Goal: Task Accomplishment & Management: Manage account settings

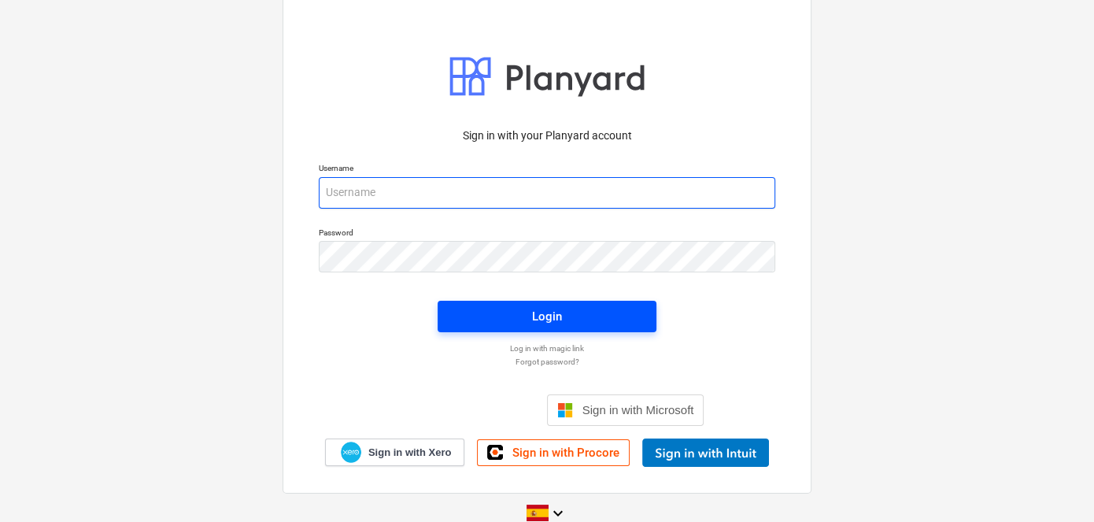
type input "[EMAIL_ADDRESS][DOMAIN_NAME]"
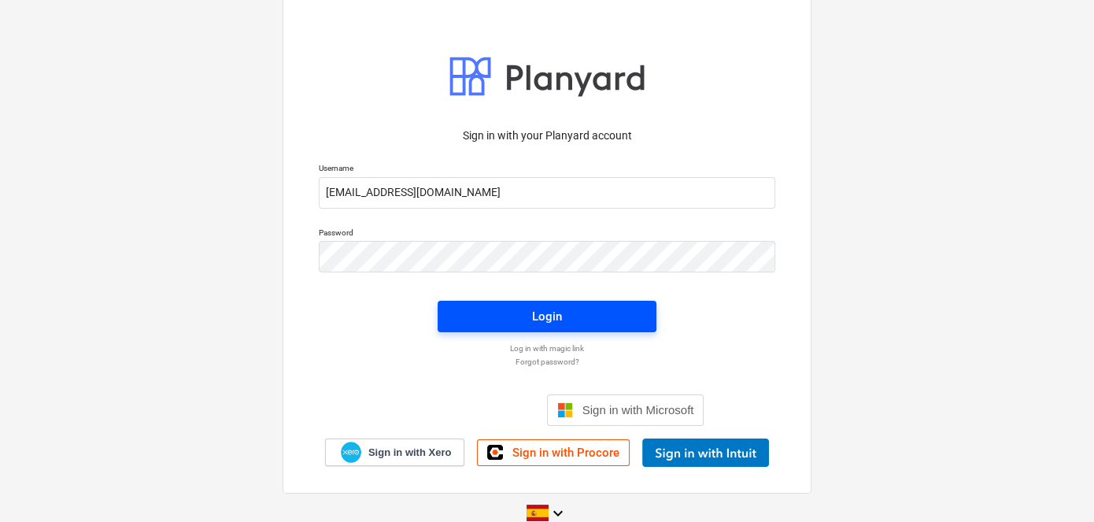
click at [523, 320] on span "Login" at bounding box center [546, 316] width 181 height 20
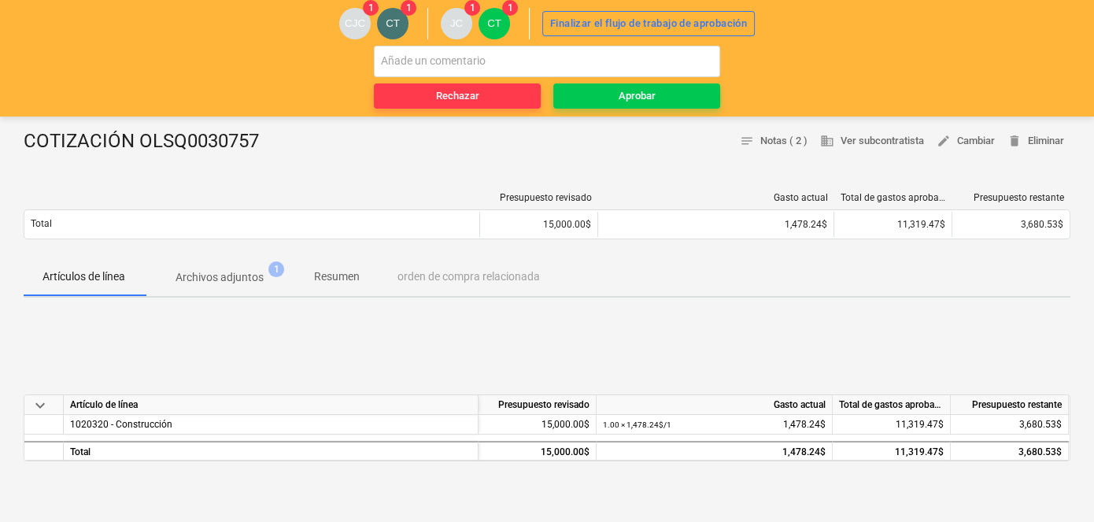
scroll to position [142, 0]
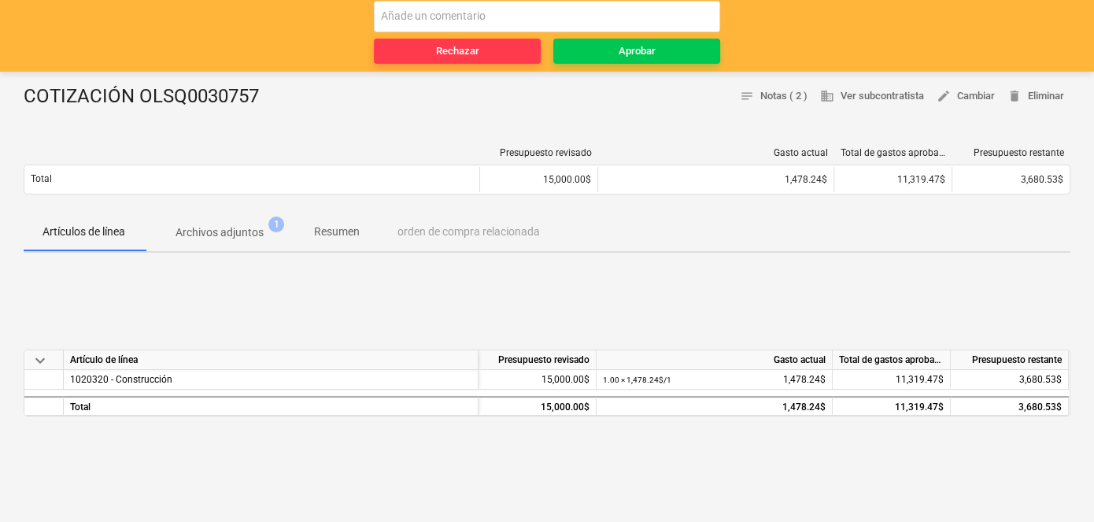
click at [213, 235] on p "Archivos adjuntos" at bounding box center [220, 232] width 88 height 17
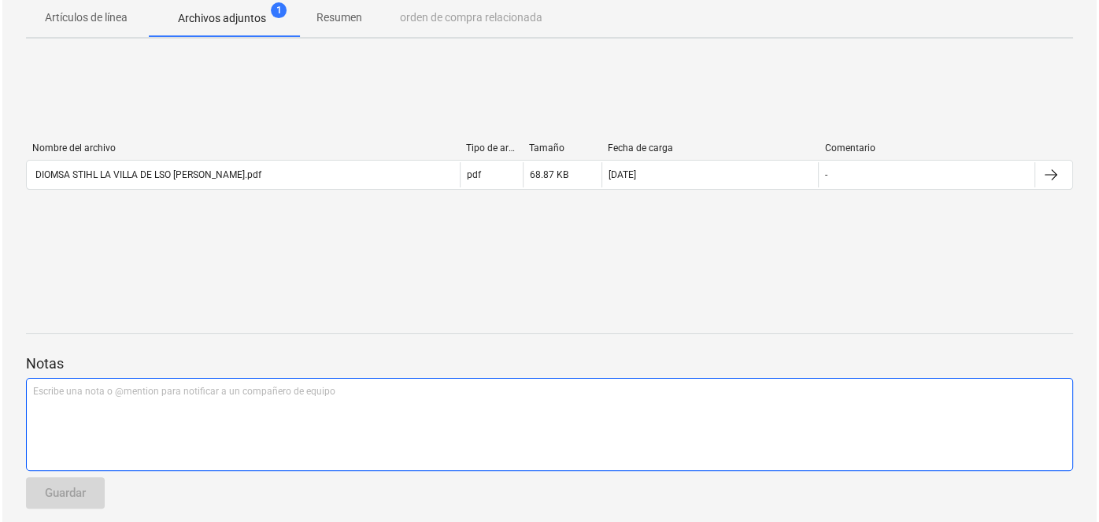
scroll to position [357, 0]
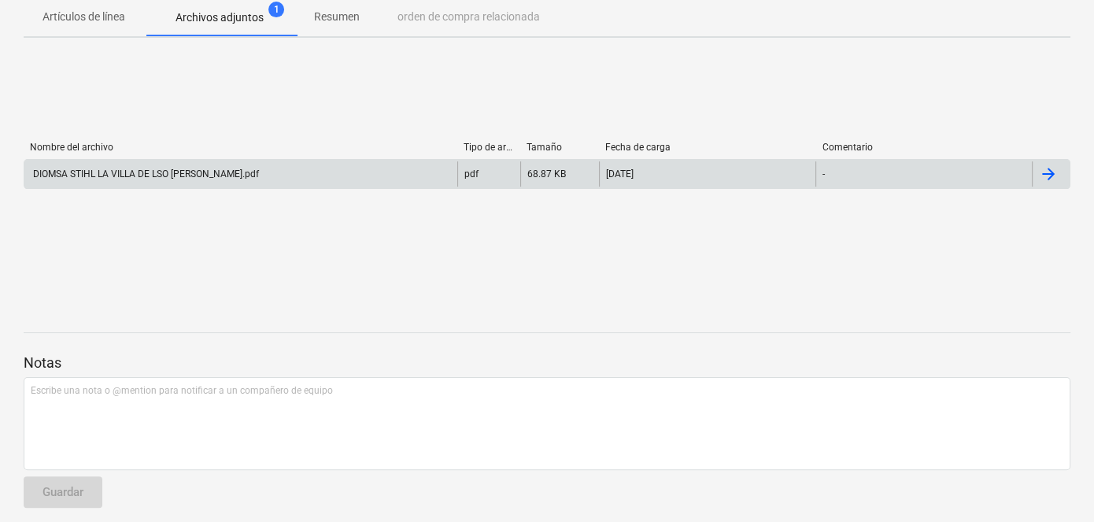
click at [173, 175] on div "DIOMSA STIHL LA VILLA DE LSO SANTOS.pdf" at bounding box center [145, 173] width 228 height 11
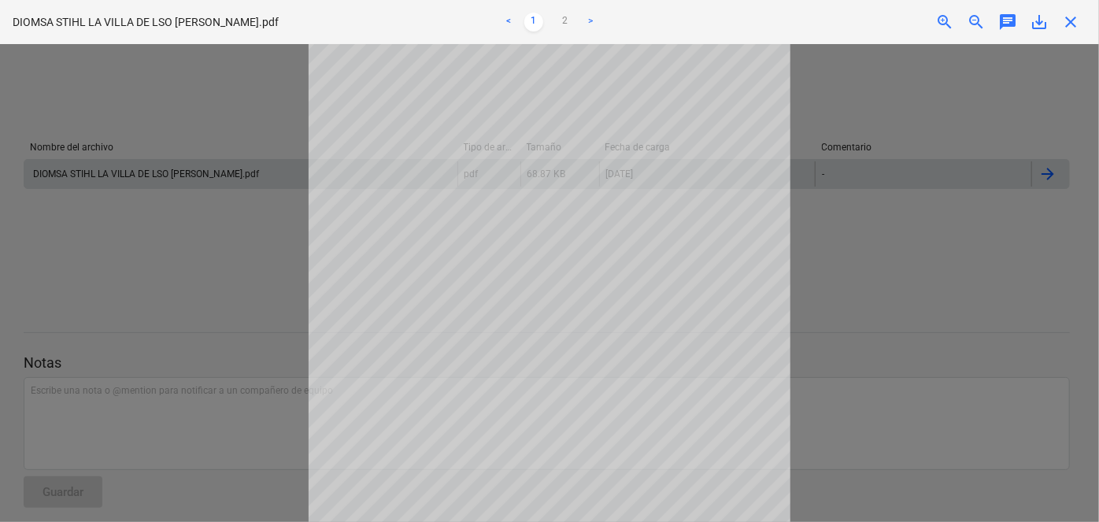
scroll to position [0, 0]
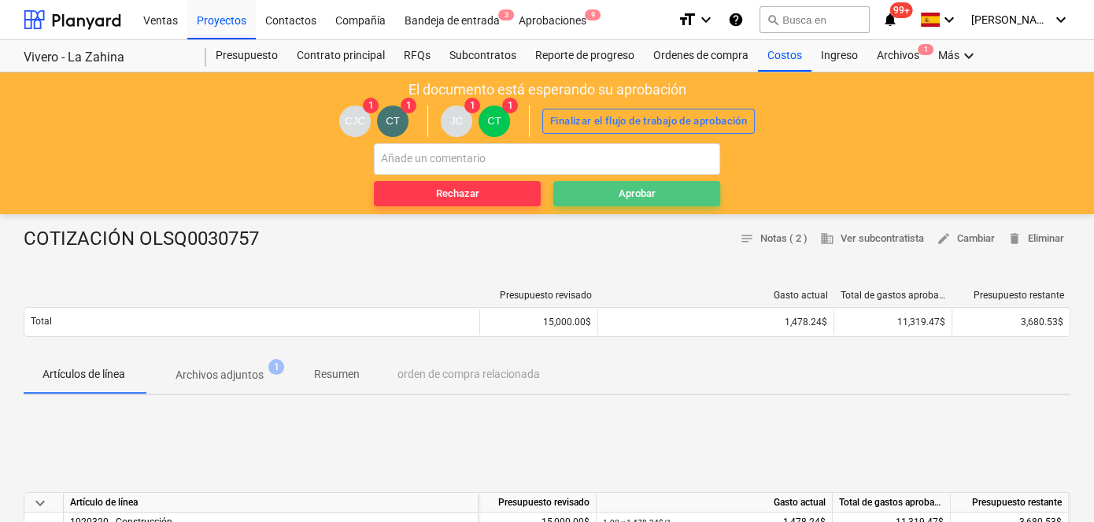
click at [619, 190] on div "Aprobar" at bounding box center [637, 194] width 37 height 18
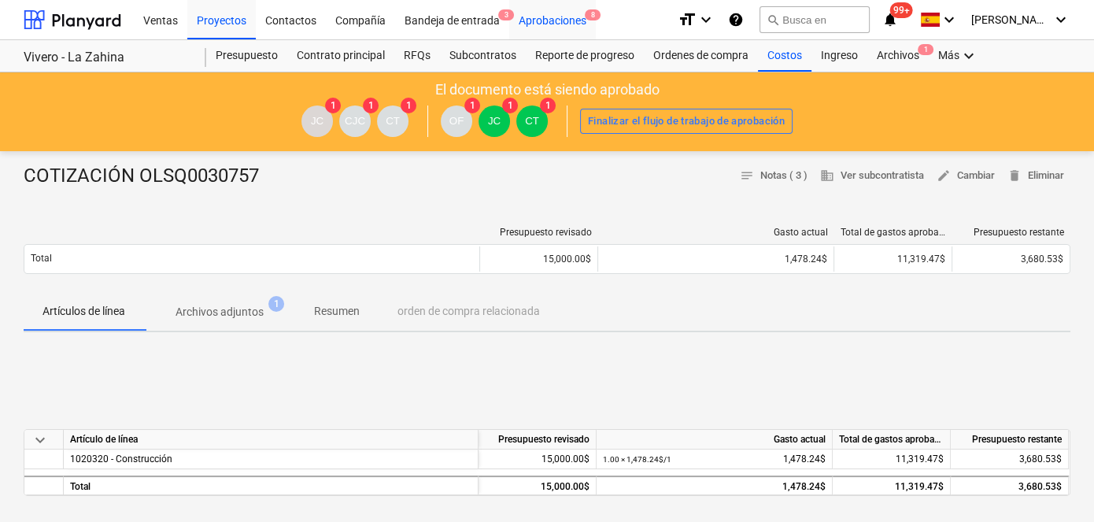
click at [556, 21] on div "Aprobaciones 8" at bounding box center [552, 19] width 87 height 40
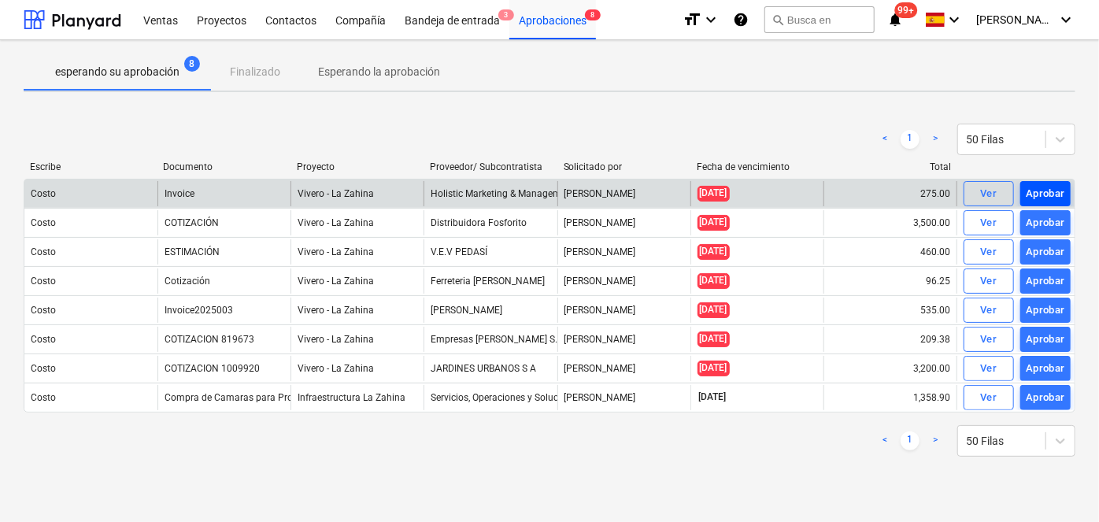
click at [1049, 195] on div "Aprobar" at bounding box center [1045, 194] width 39 height 18
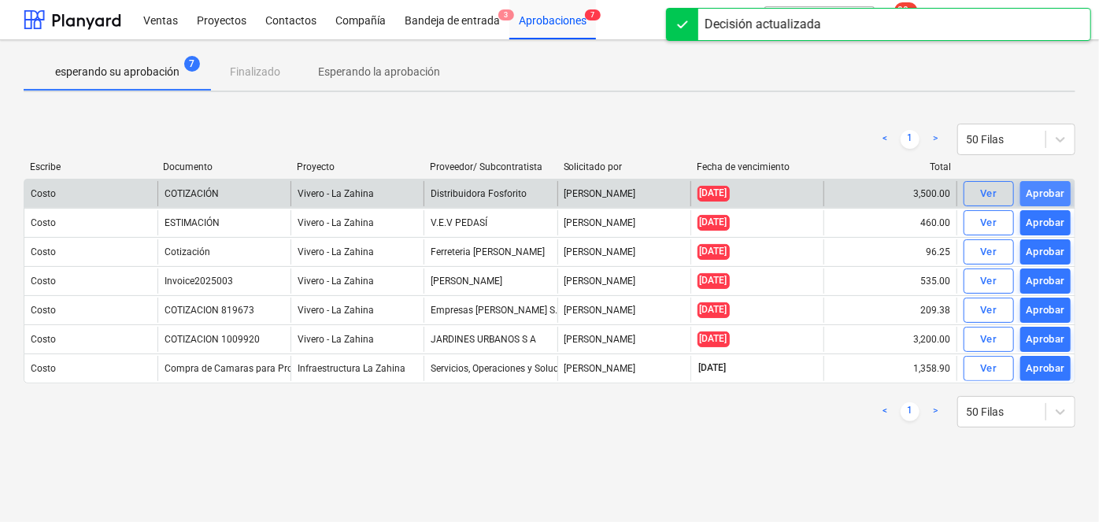
click at [1049, 198] on div "Aprobar" at bounding box center [1045, 194] width 39 height 18
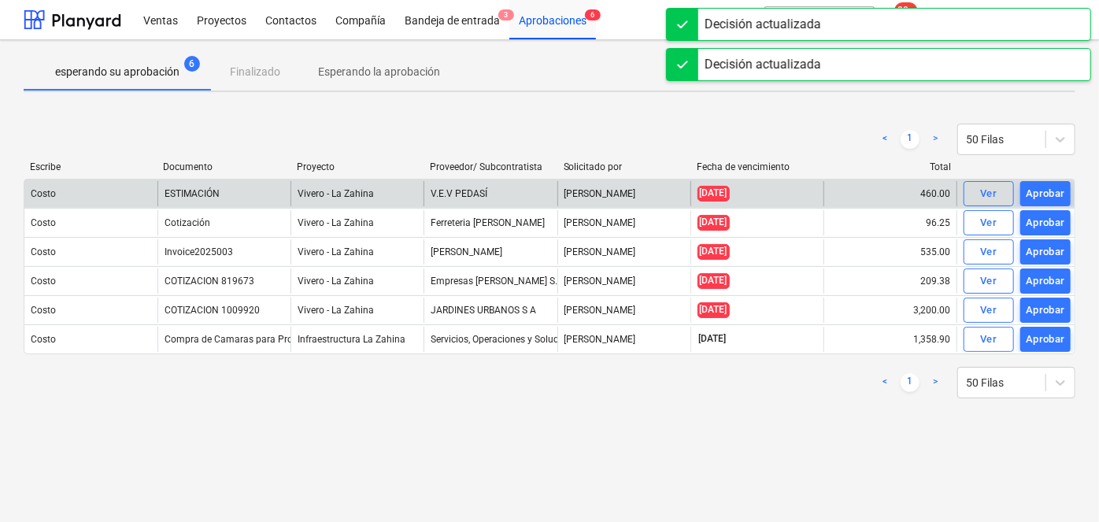
click at [1049, 198] on div "Aprobar" at bounding box center [1045, 194] width 39 height 18
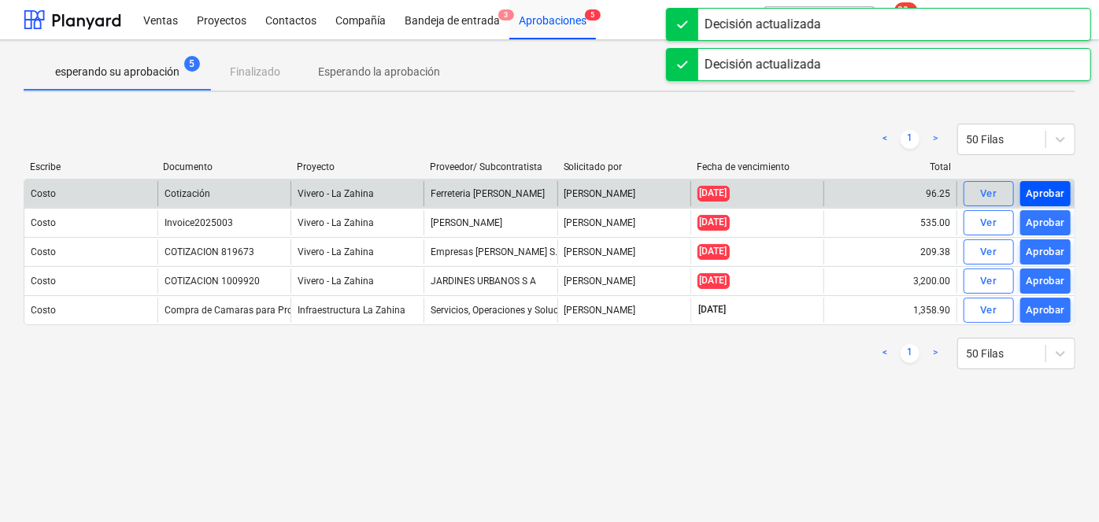
click at [1049, 197] on div "Aprobar" at bounding box center [1045, 194] width 39 height 18
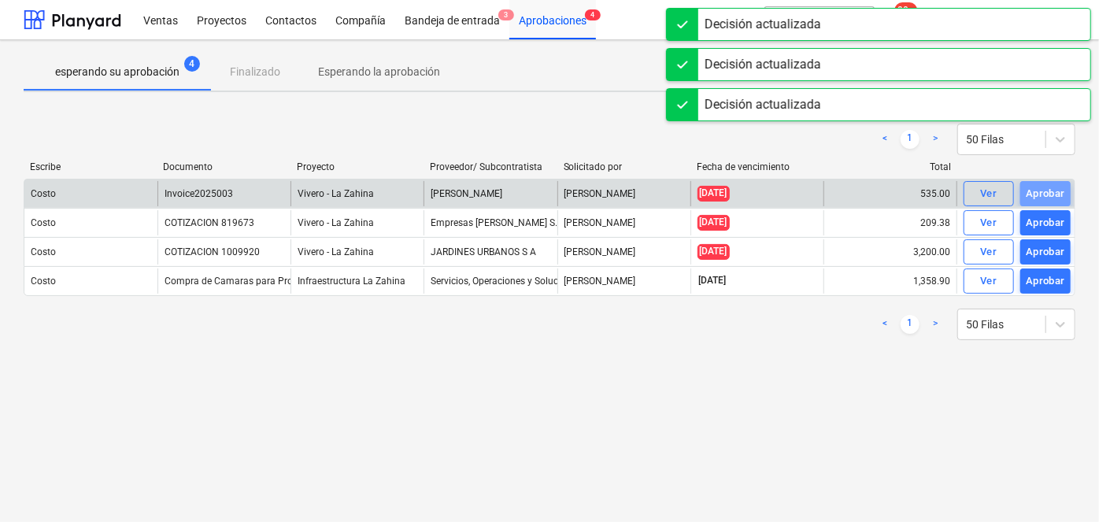
click at [1049, 197] on div "Aprobar" at bounding box center [1045, 194] width 39 height 18
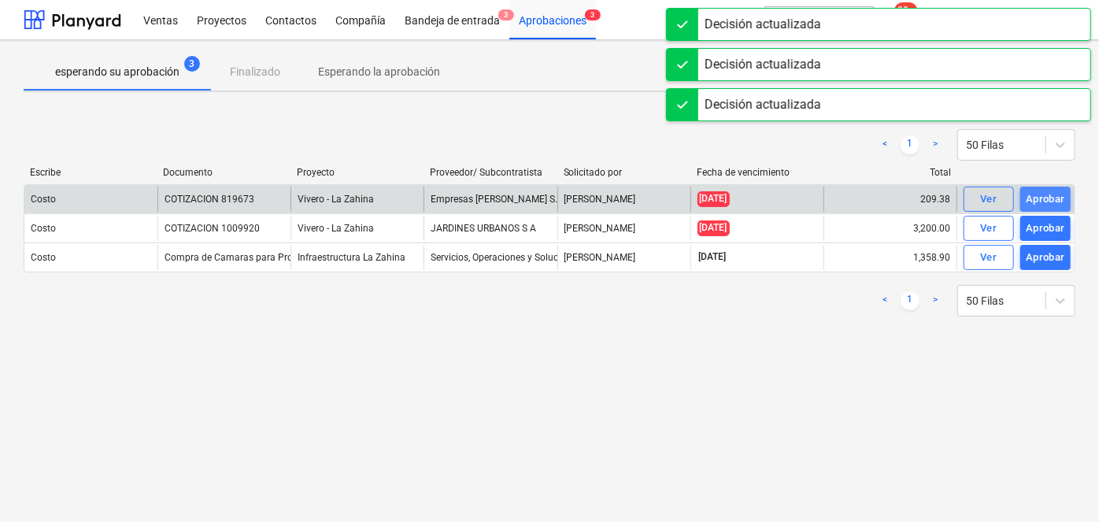
click at [1049, 196] on div "Aprobar" at bounding box center [1045, 199] width 39 height 18
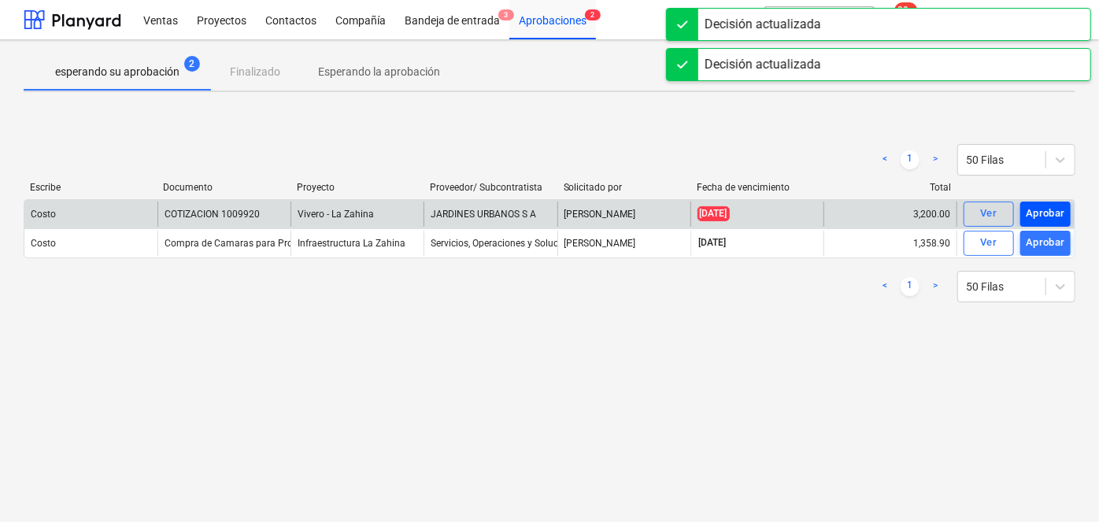
click at [1049, 210] on div "Aprobar" at bounding box center [1045, 214] width 39 height 18
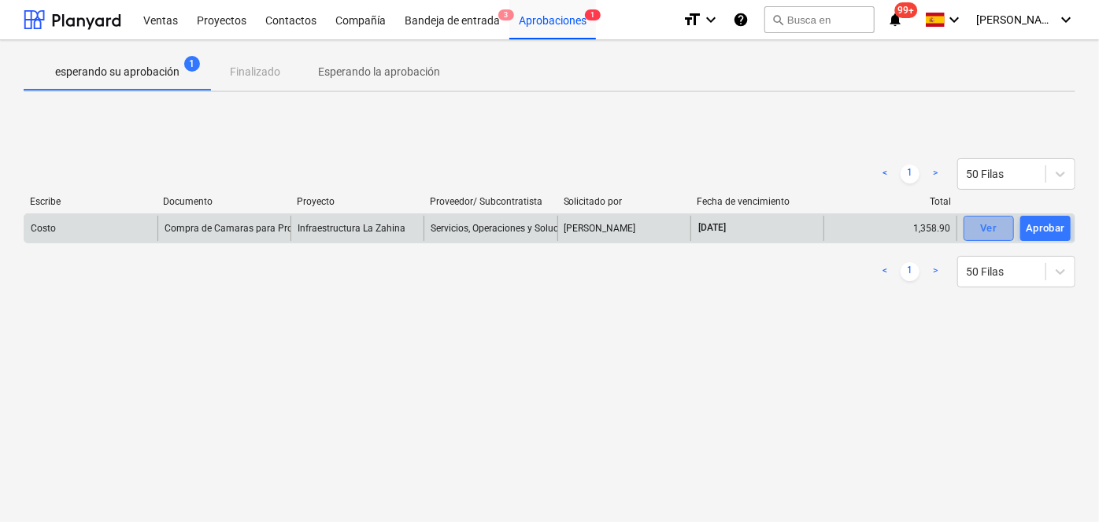
click at [993, 229] on div "Ver" at bounding box center [988, 229] width 17 height 18
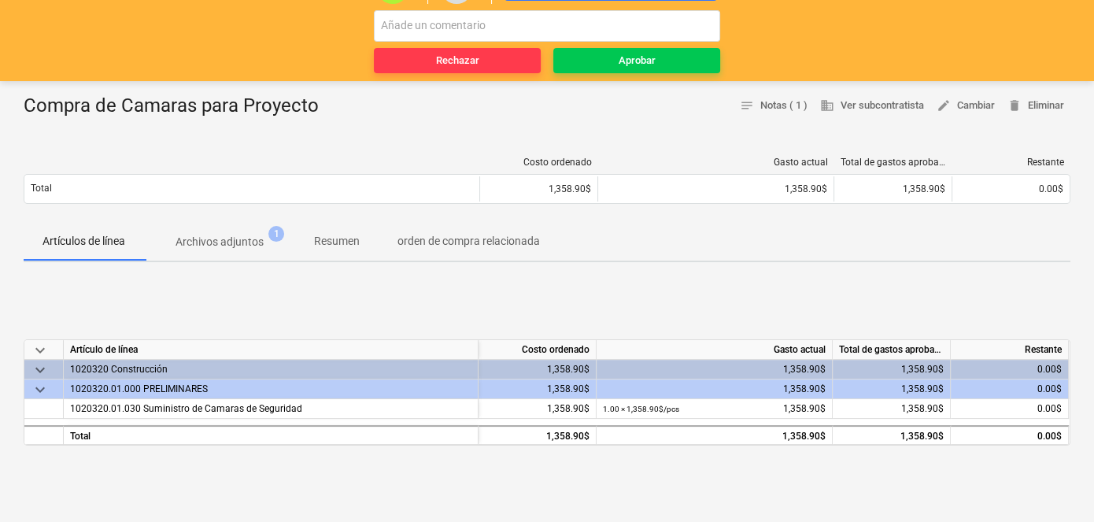
scroll to position [142, 0]
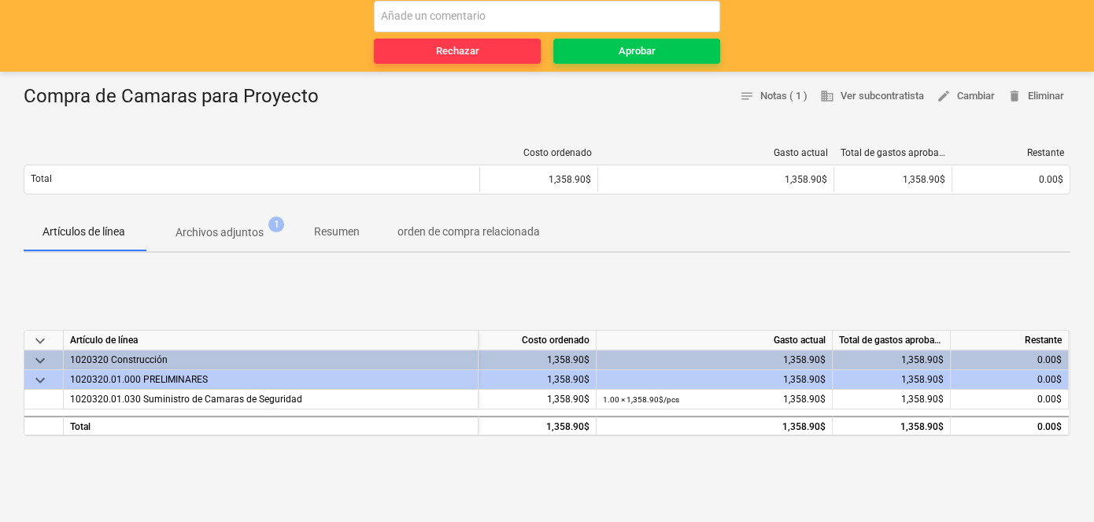
click at [238, 229] on p "Archivos adjuntos" at bounding box center [220, 232] width 88 height 17
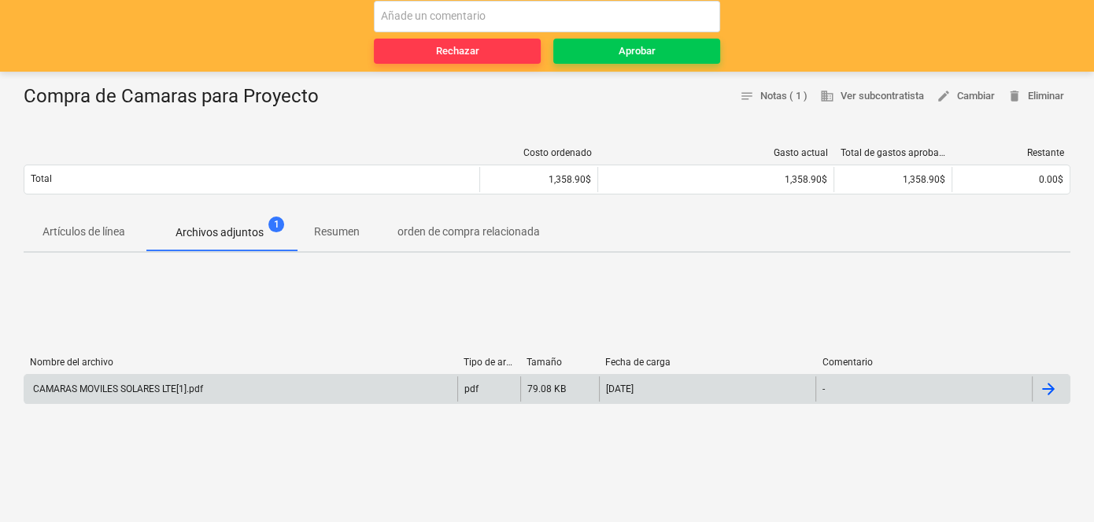
click at [171, 383] on div "CAMARAS MOVILES SOLARES LTE[1].pdf" at bounding box center [117, 388] width 172 height 11
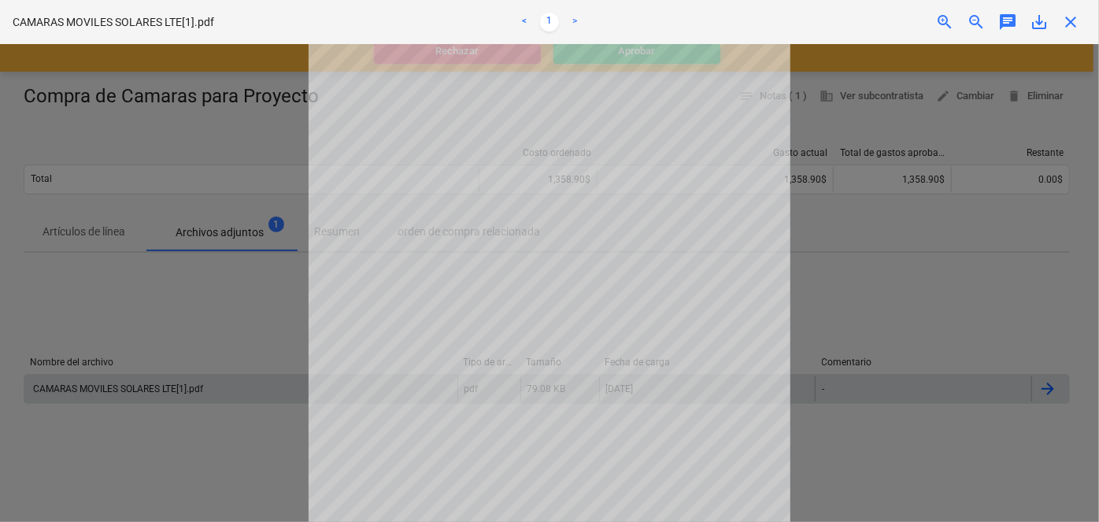
click at [895, 224] on div at bounding box center [549, 283] width 1099 height 478
click at [92, 132] on div at bounding box center [549, 283] width 1099 height 478
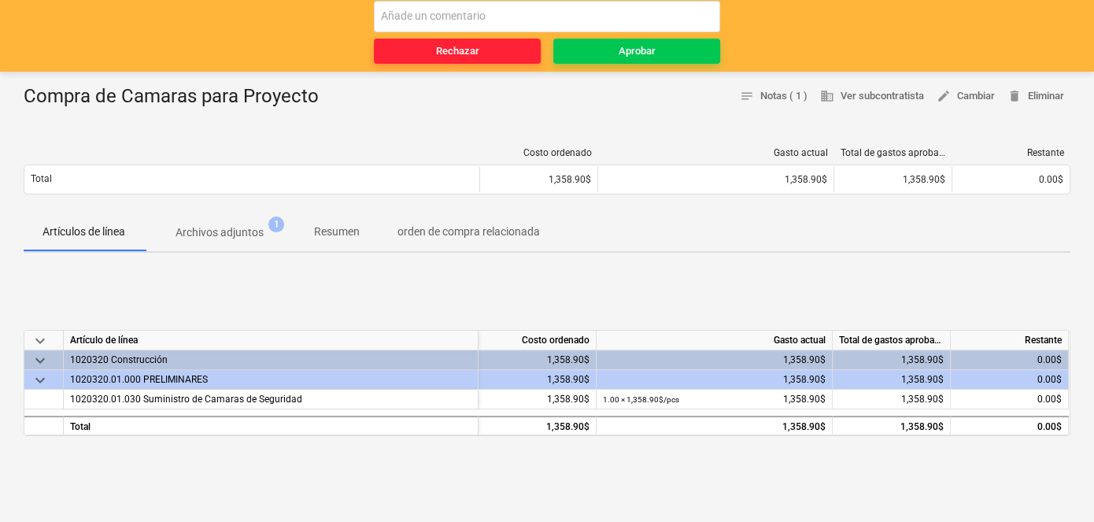
click at [432, 54] on span "Rechazar" at bounding box center [457, 52] width 154 height 18
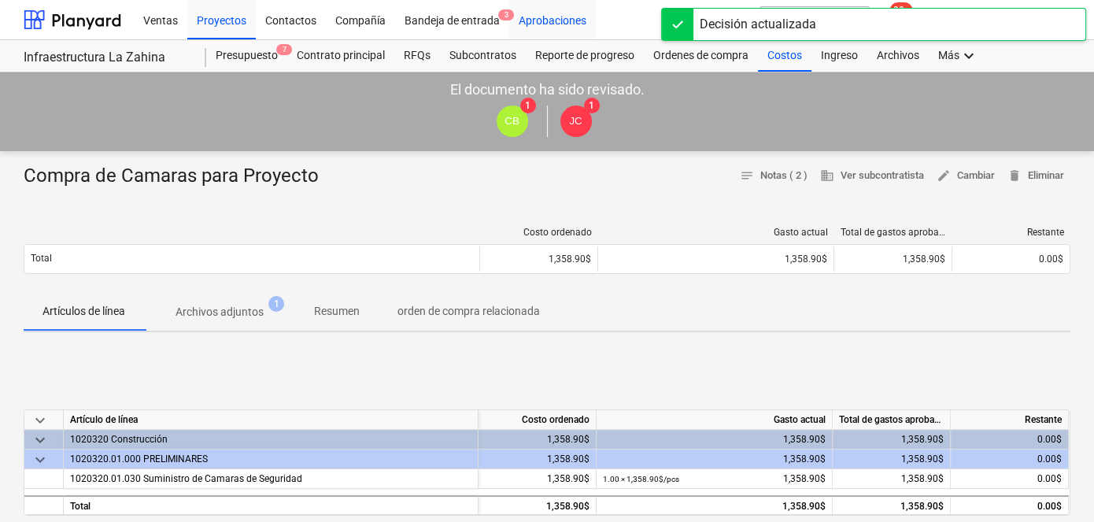
click at [551, 24] on div "Aprobaciones" at bounding box center [552, 19] width 87 height 40
